Goal: Transaction & Acquisition: Subscribe to service/newsletter

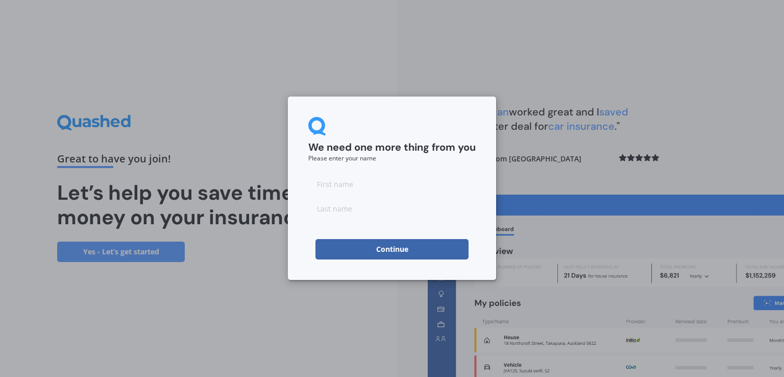
click at [333, 182] on input at bounding box center [391, 184] width 167 height 20
type input "[PERSON_NAME]"
type input "x"
type input "[PERSON_NAME]"
click at [376, 167] on form "We need one more thing from you Please enter your name [PERSON_NAME] Continue" at bounding box center [391, 188] width 167 height 142
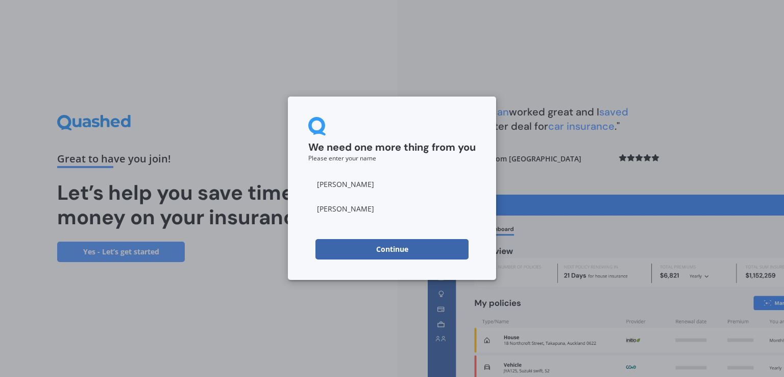
click at [416, 248] on button "Continue" at bounding box center [392, 249] width 153 height 20
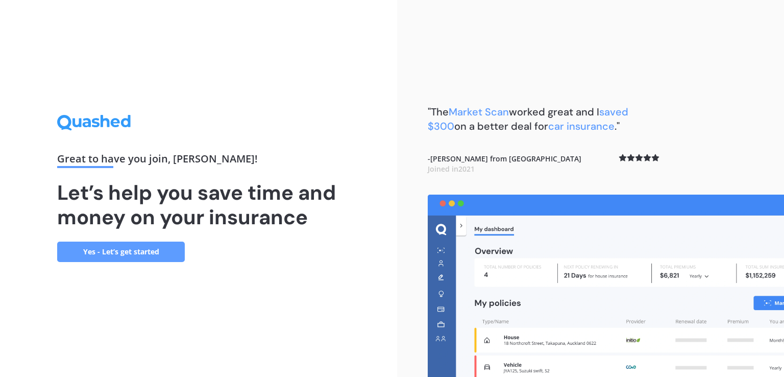
click at [106, 259] on link "Yes - Let’s get started" at bounding box center [121, 251] width 128 height 20
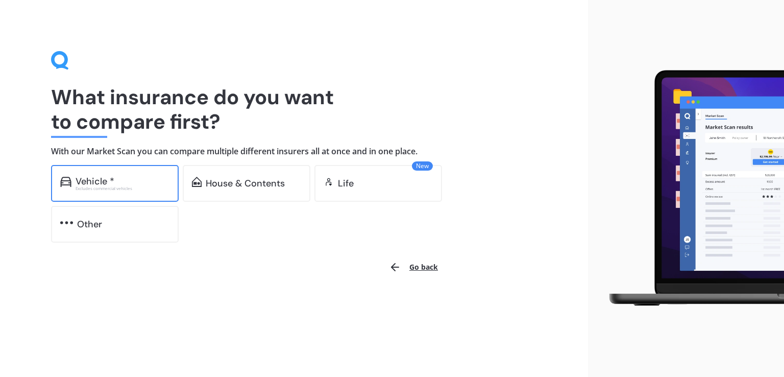
click at [114, 192] on div "Vehicle * Excludes commercial vehicles" at bounding box center [115, 183] width 128 height 37
